Goal: Navigation & Orientation: Find specific page/section

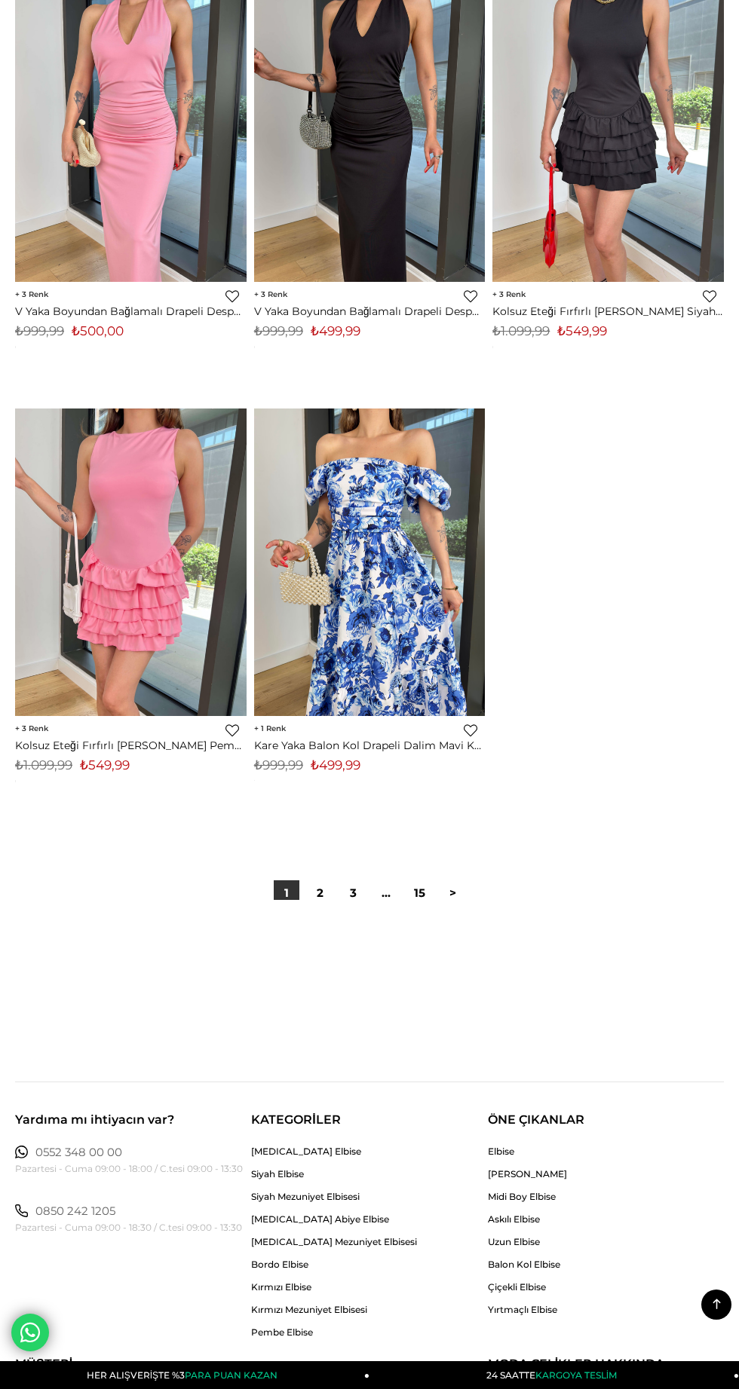
scroll to position [11077, 0]
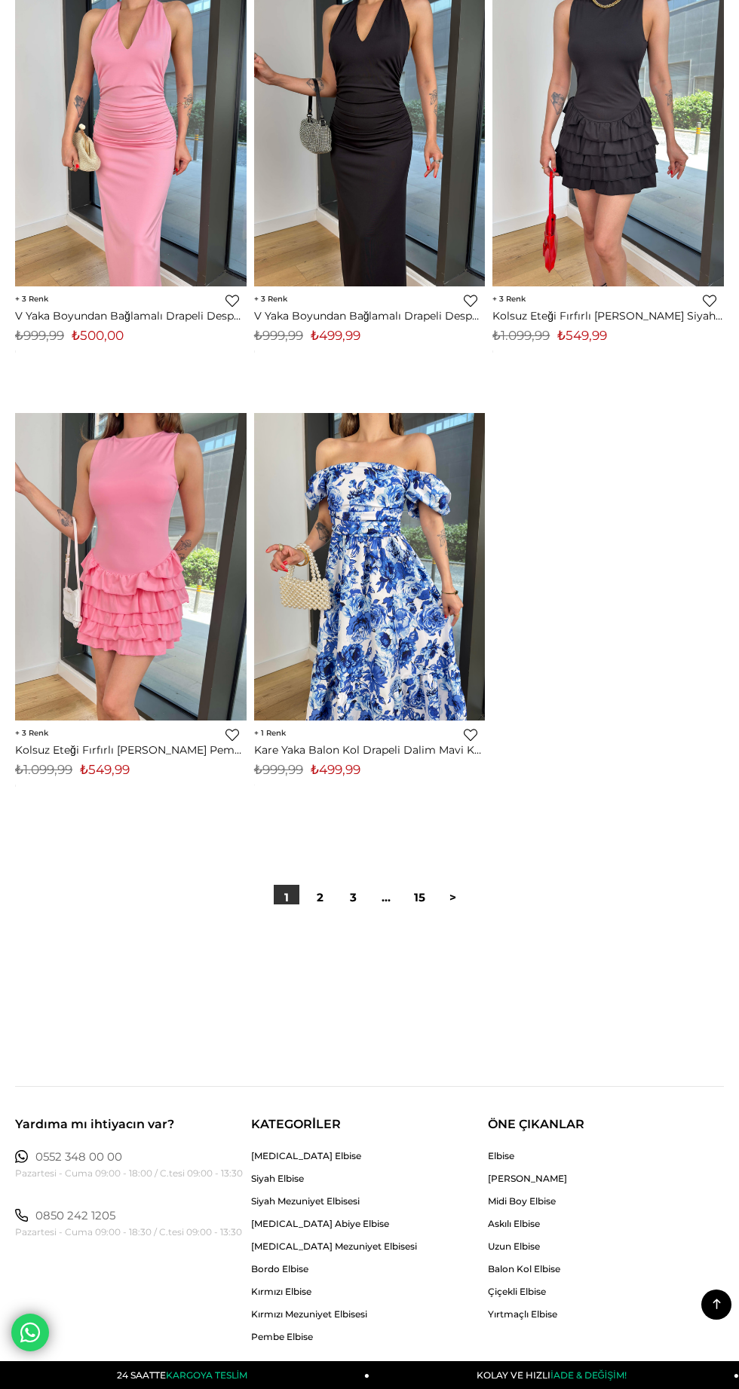
click at [316, 894] on link "2" at bounding box center [320, 898] width 26 height 26
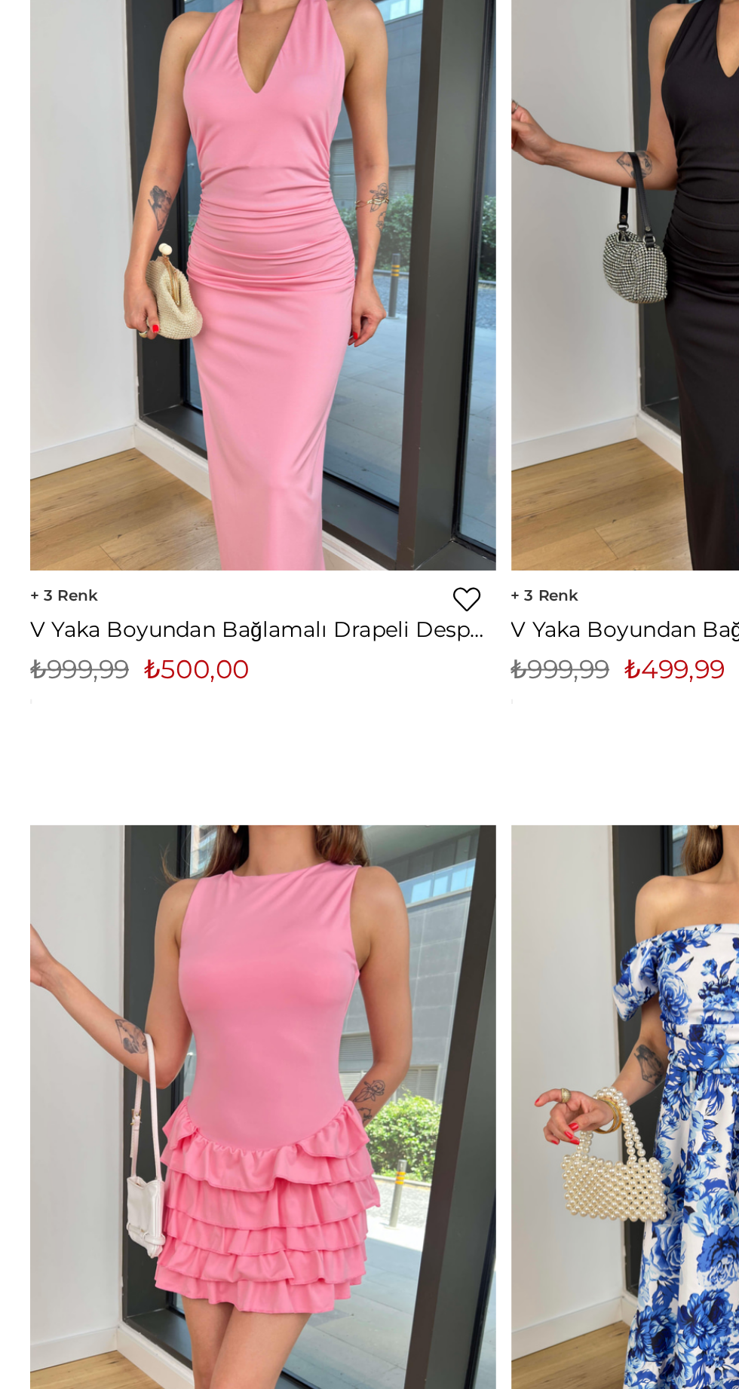
scroll to position [11081, 0]
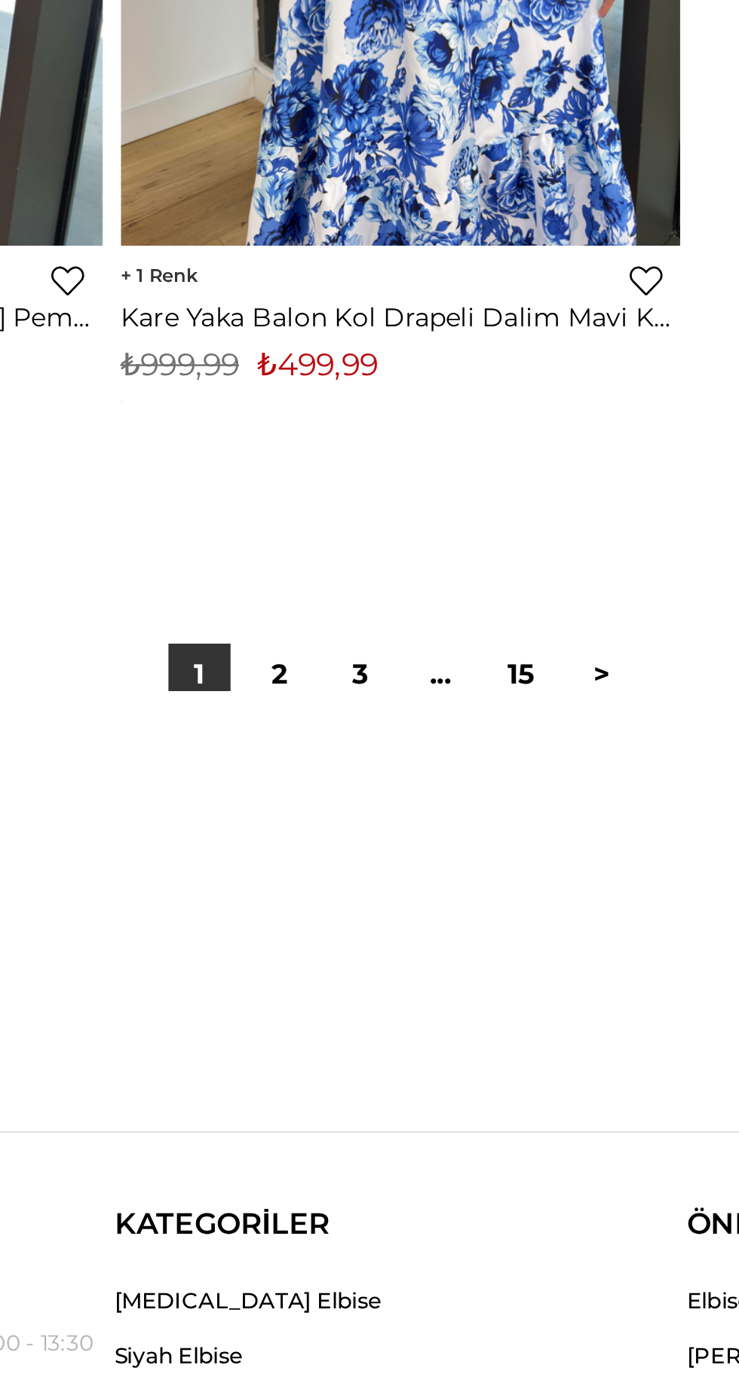
click at [323, 898] on link "2" at bounding box center [320, 894] width 26 height 26
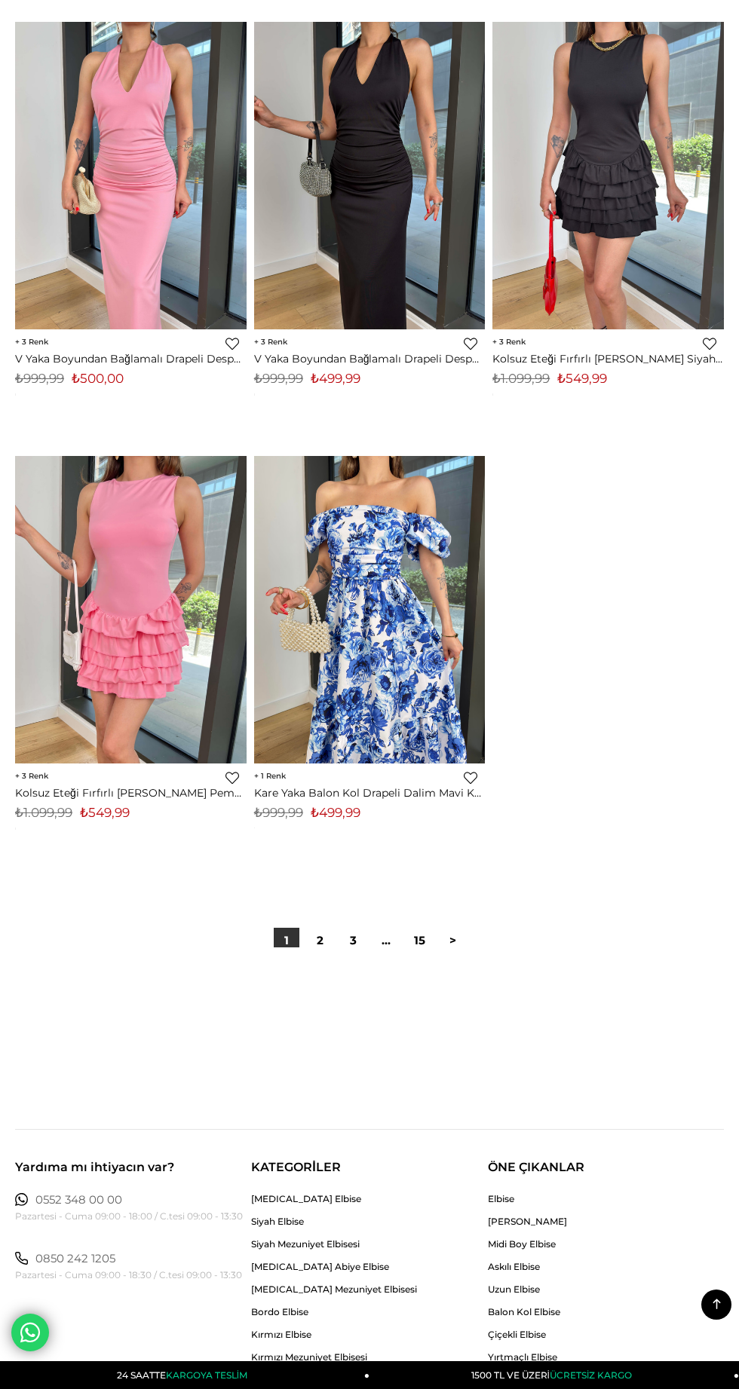
scroll to position [11032, 0]
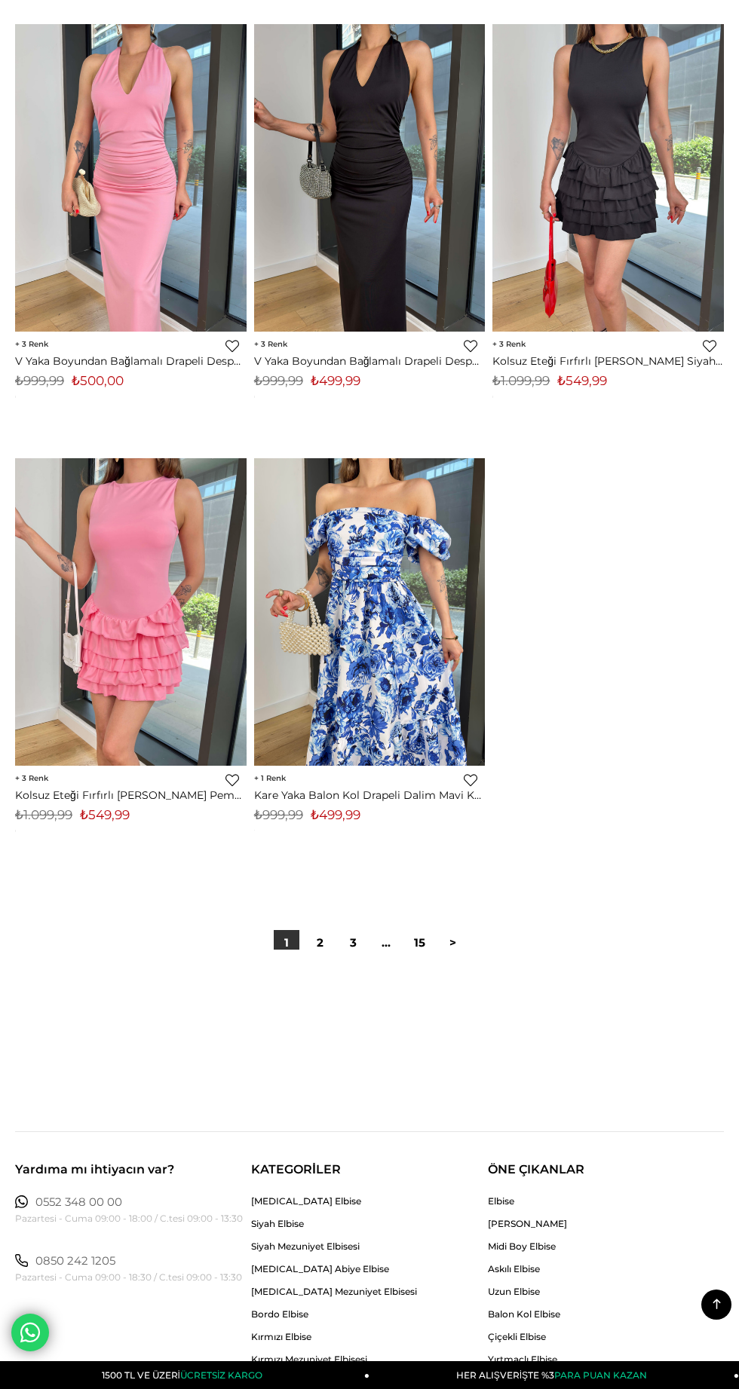
click at [323, 940] on link "2" at bounding box center [320, 943] width 26 height 26
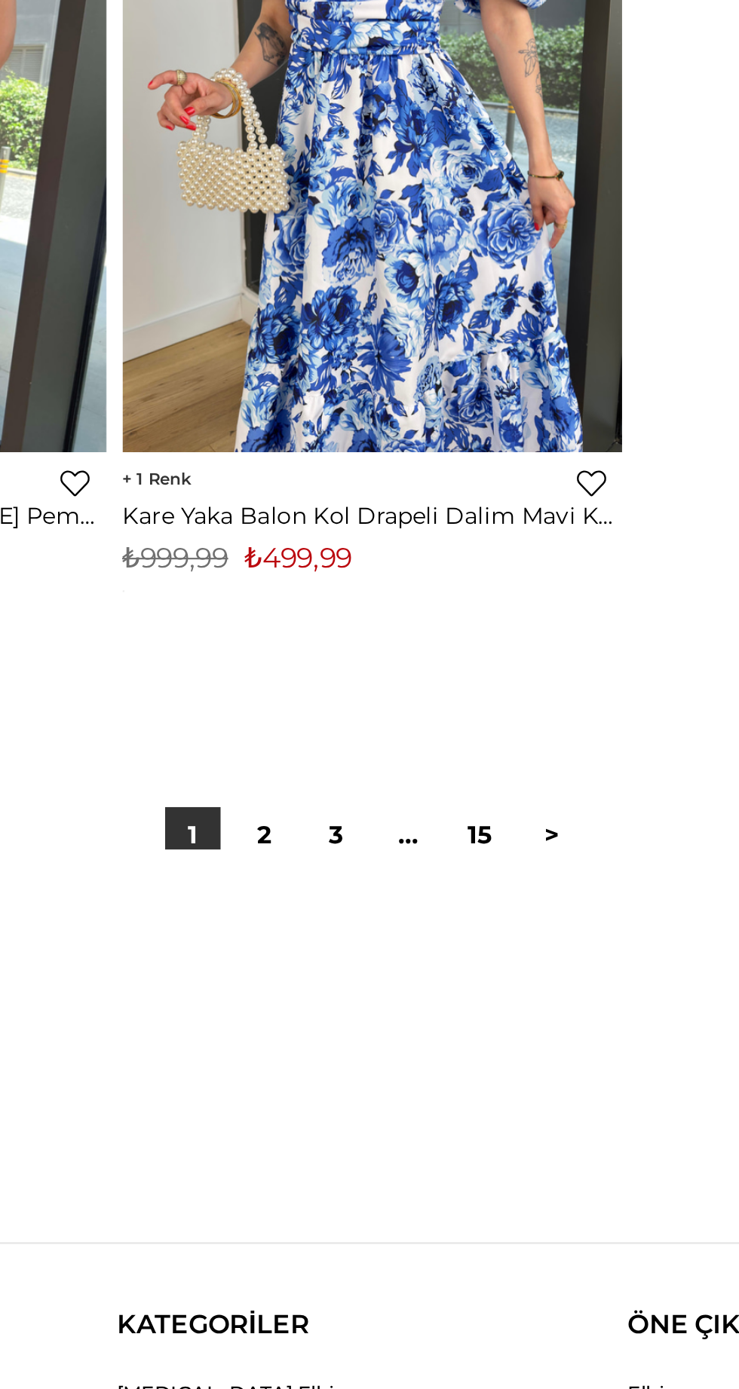
scroll to position [11239, 0]
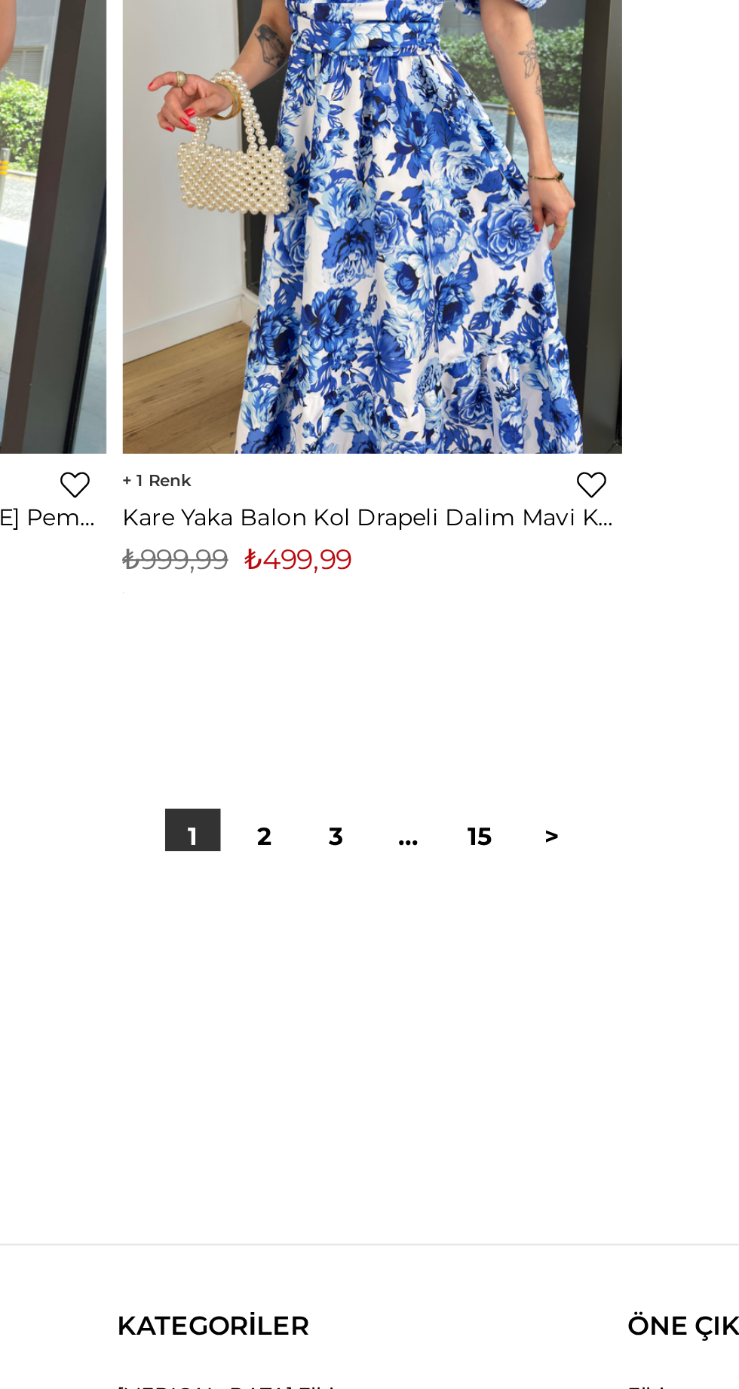
click at [452, 734] on link ">" at bounding box center [452, 736] width 26 height 26
click at [456, 739] on link ">" at bounding box center [452, 736] width 26 height 26
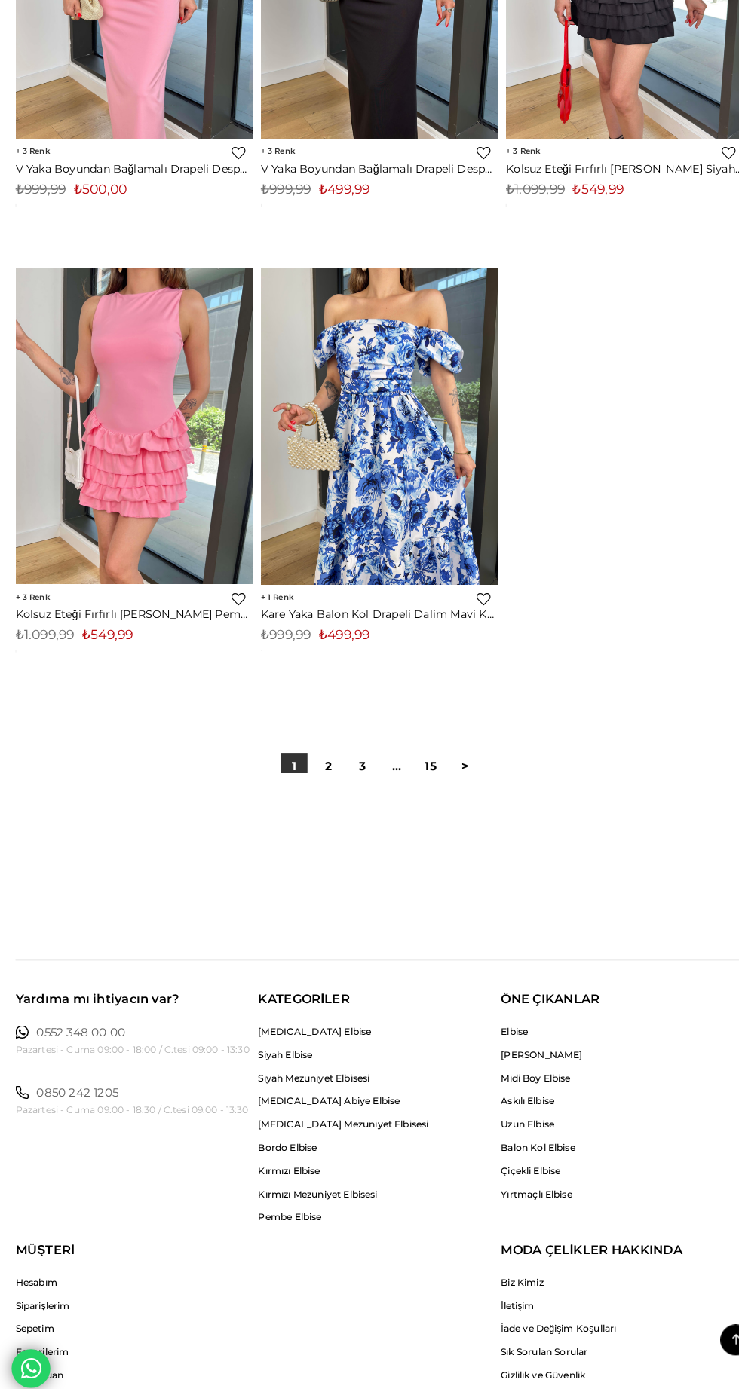
scroll to position [11225, 0]
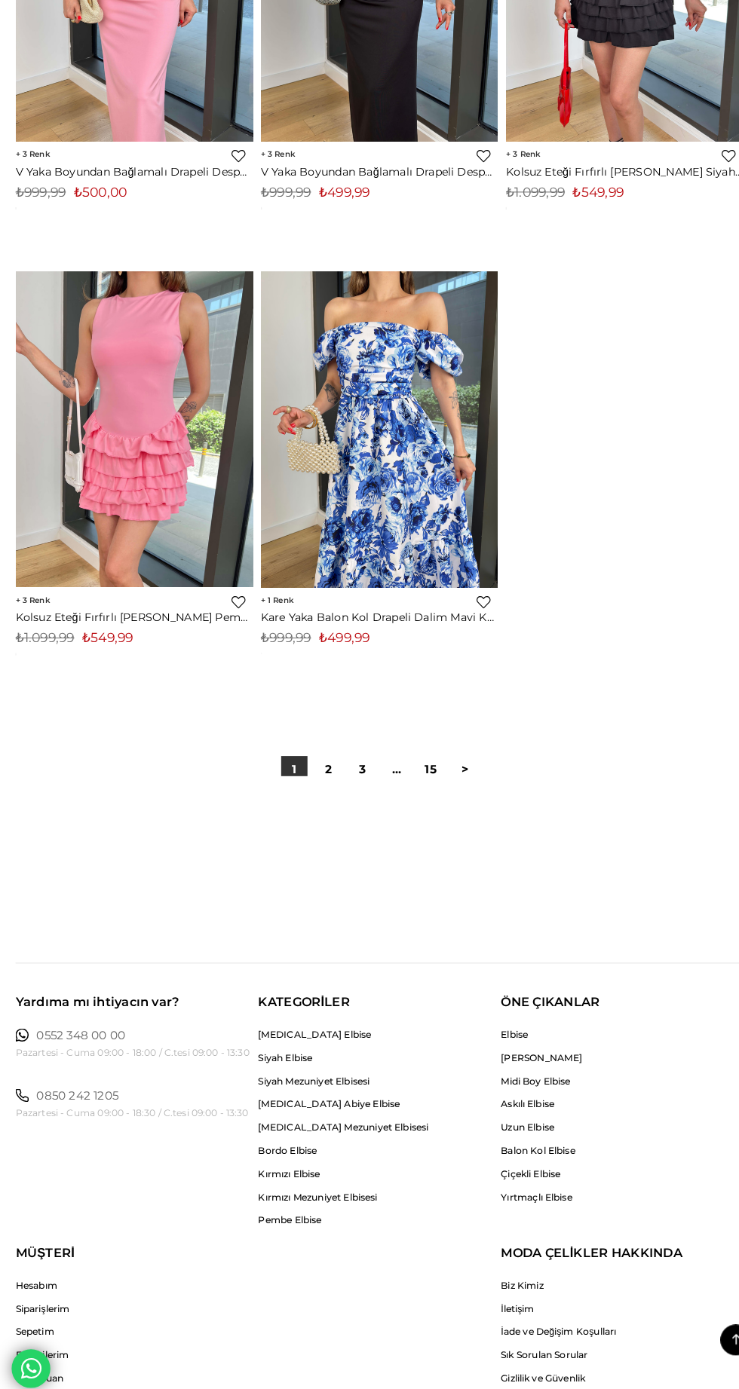
click at [320, 748] on link "2" at bounding box center [320, 749] width 26 height 26
click at [286, 749] on link "1" at bounding box center [287, 749] width 26 height 26
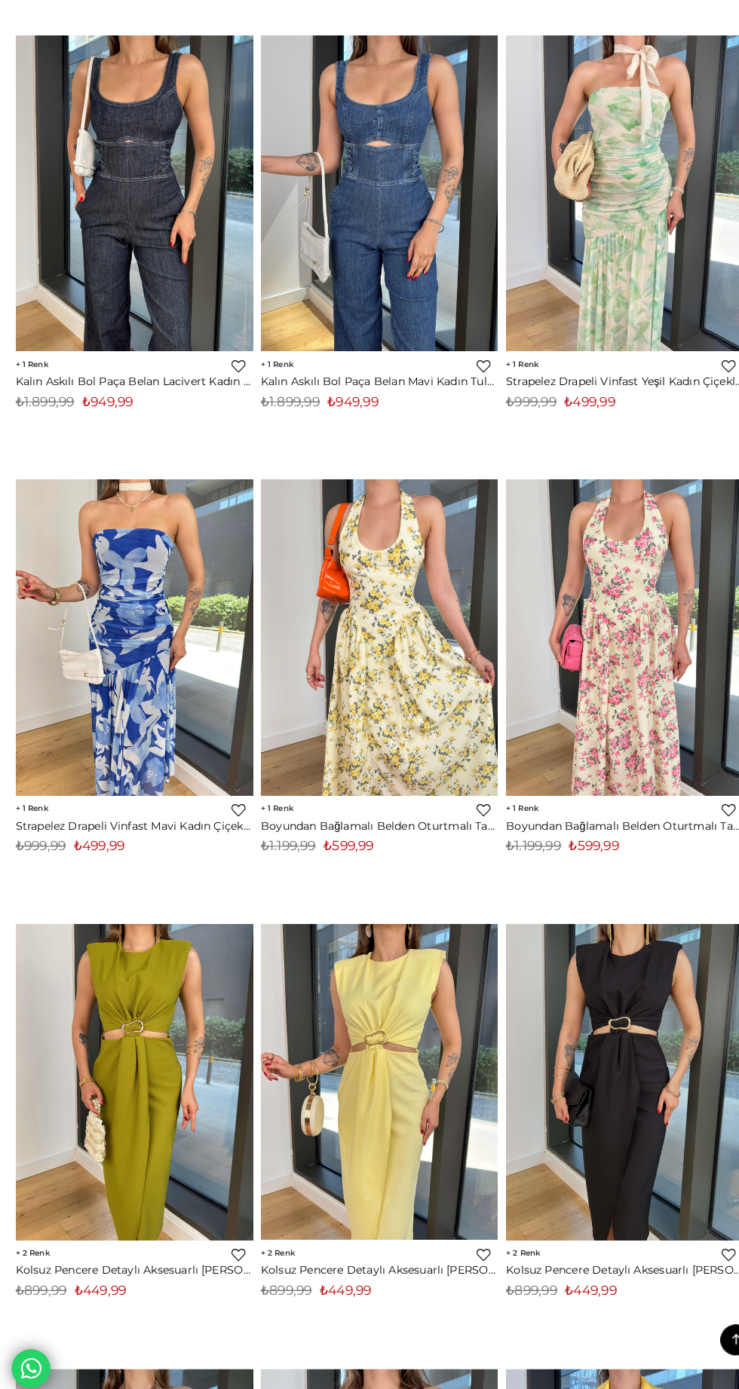
scroll to position [3878, 0]
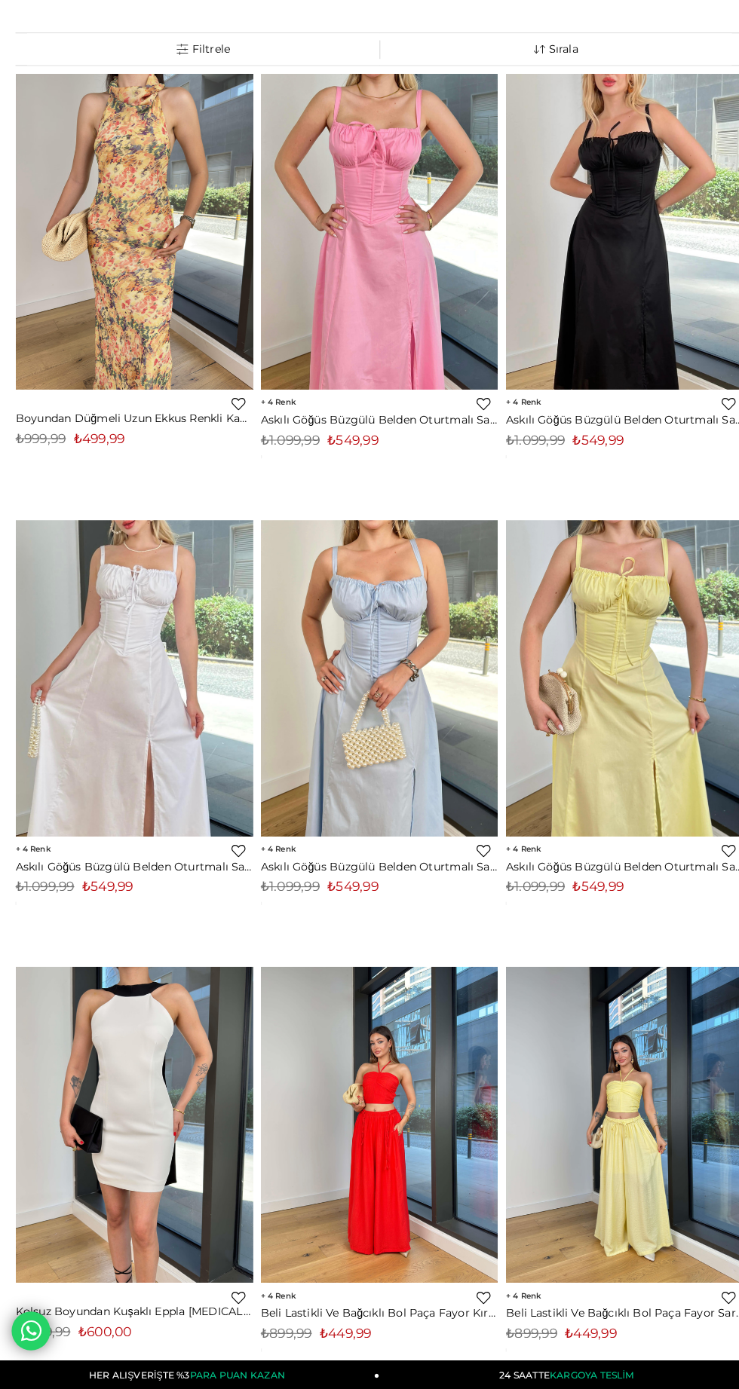
scroll to position [0, 0]
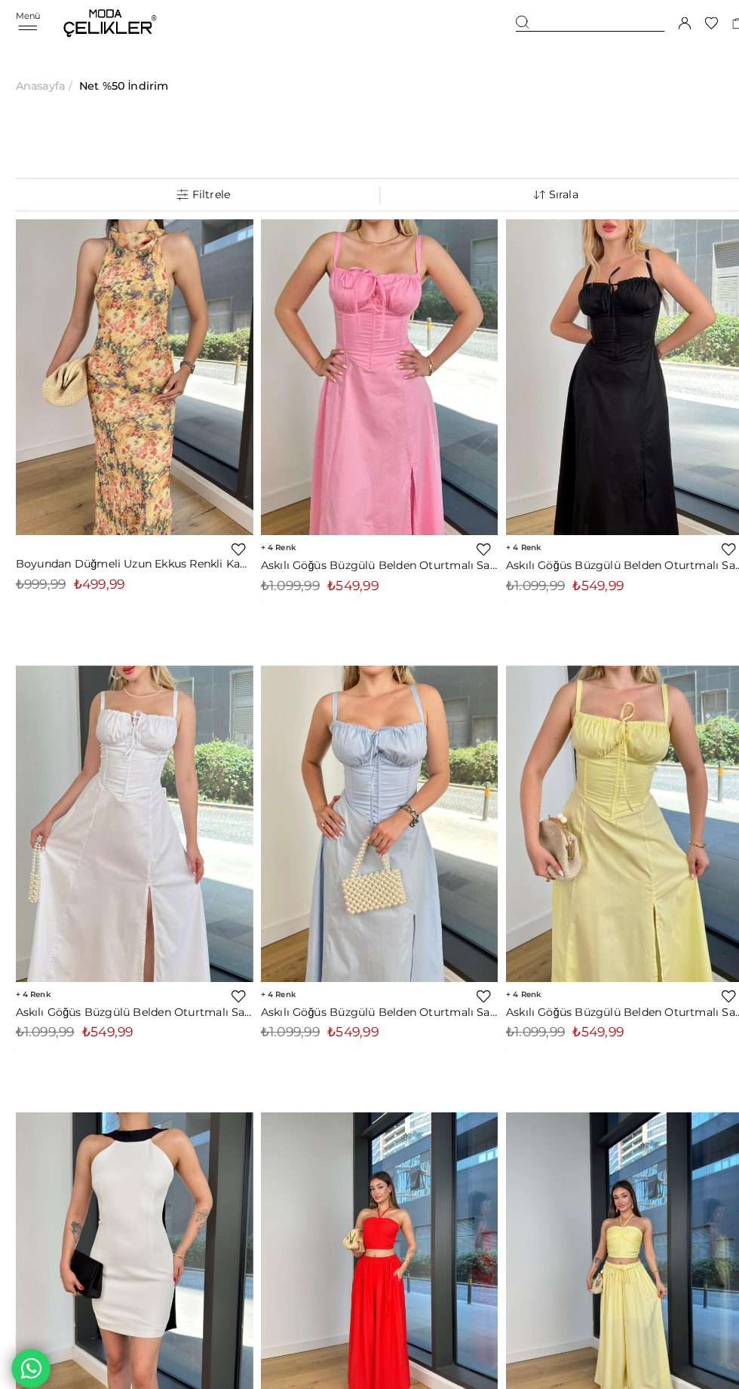
click at [505, 174] on link "Sıralama" at bounding box center [540, 189] width 343 height 31
click at [486, 175] on link "Sıralama" at bounding box center [540, 189] width 343 height 31
click at [558, 180] on link "Sıralama" at bounding box center [540, 189] width 343 height 31
click at [548, 196] on link "Sıralama" at bounding box center [540, 189] width 343 height 31
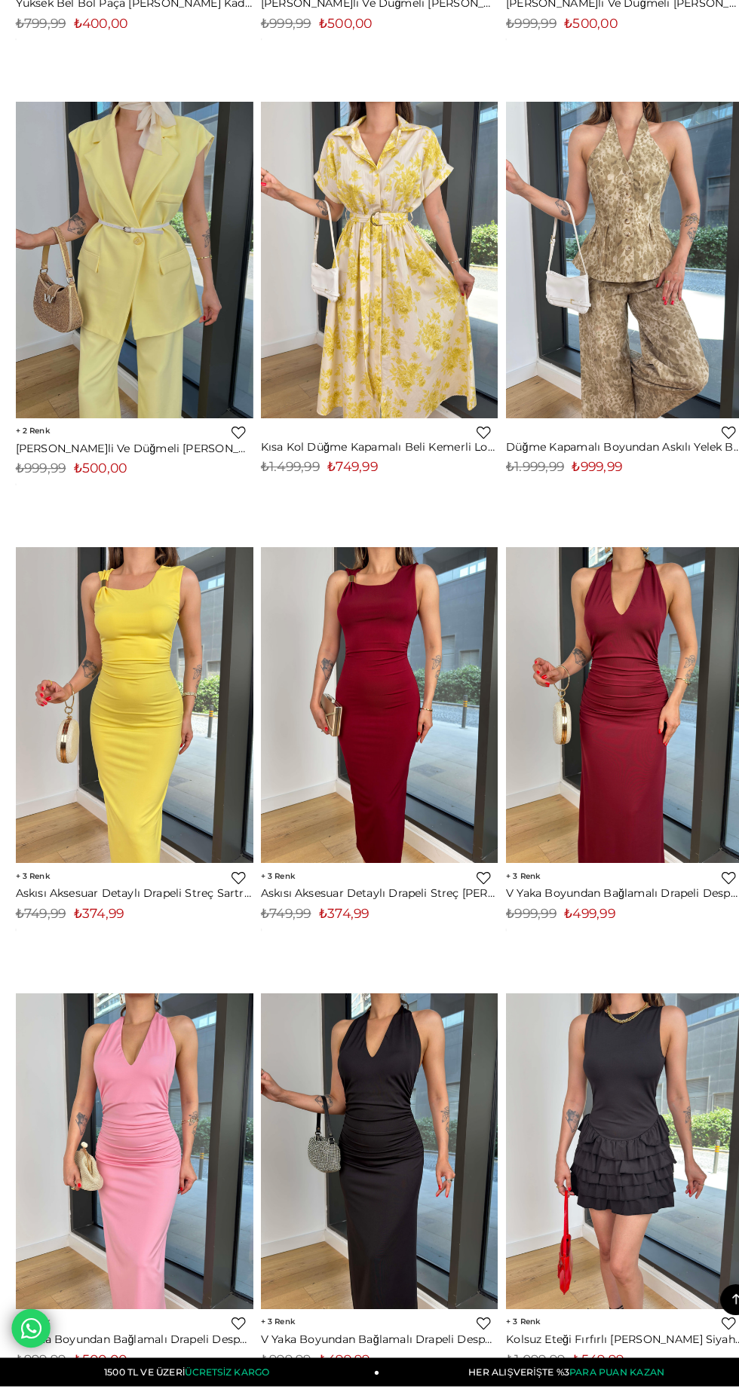
scroll to position [10053, 0]
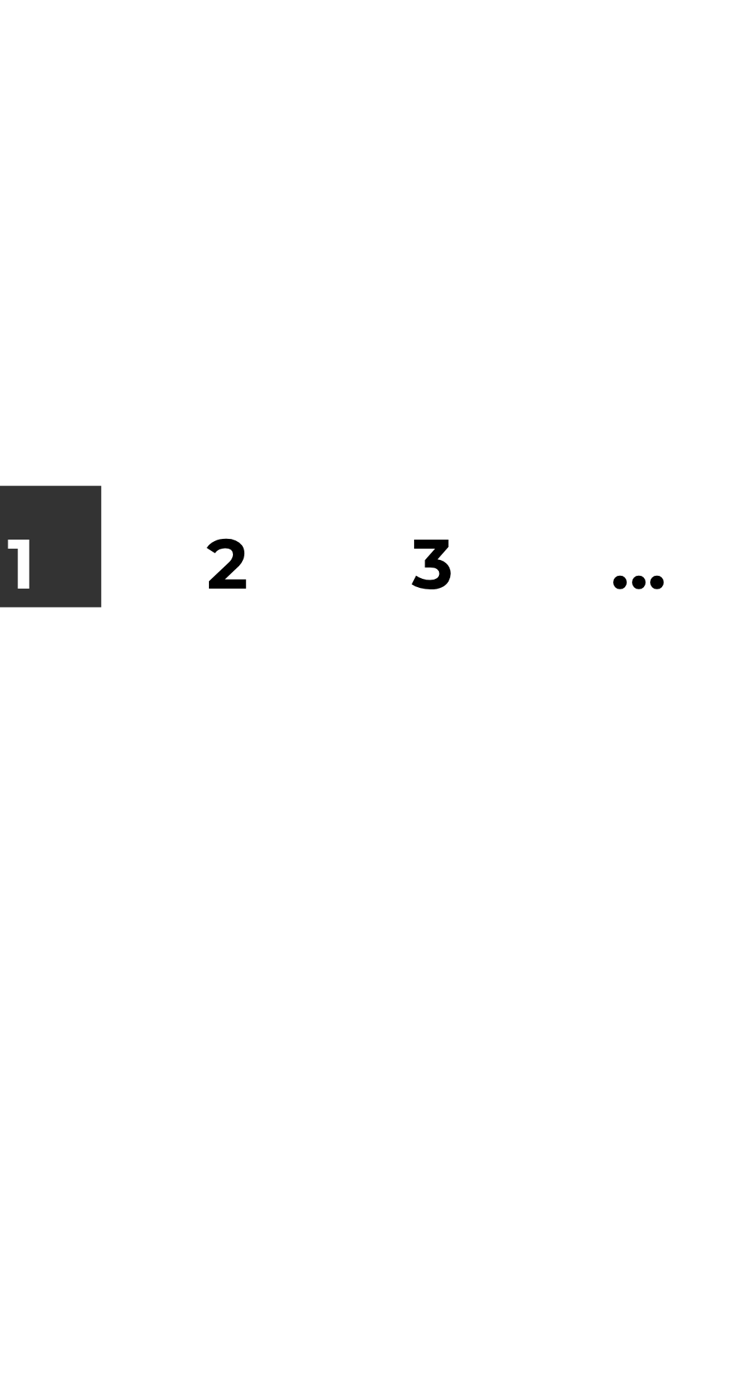
click at [323, 921] on link "2" at bounding box center [320, 920] width 26 height 26
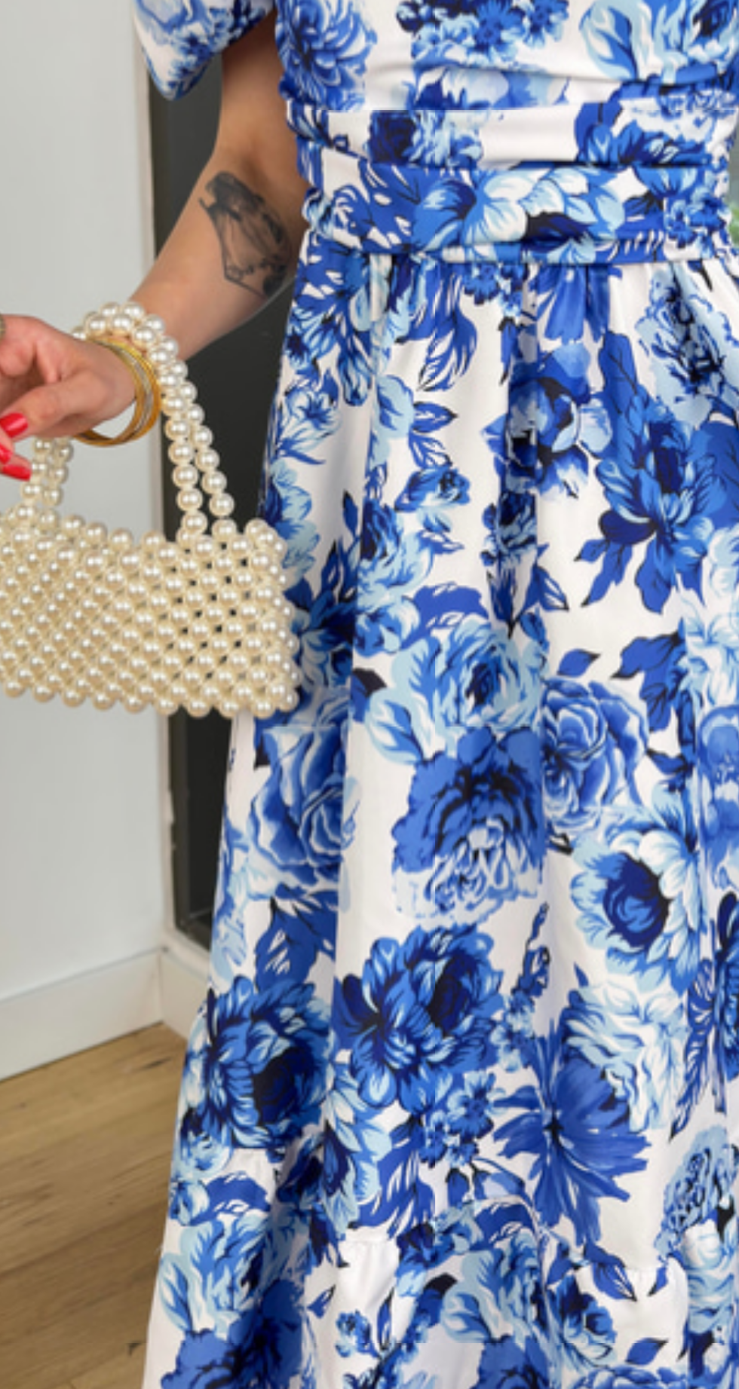
scroll to position [7277, 0]
